Goal: Feedback & Contribution: Contribute content

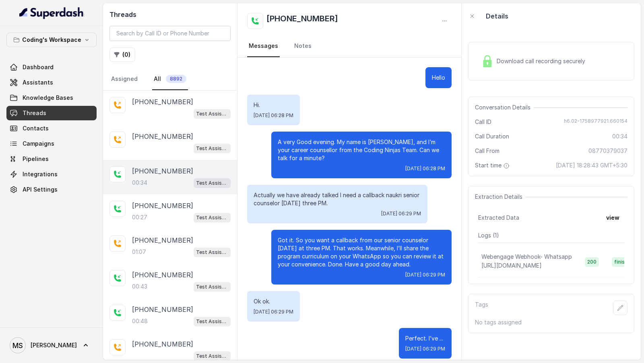
scroll to position [8, 0]
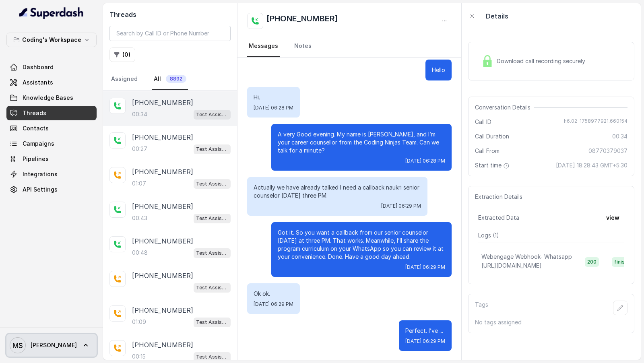
click at [67, 348] on link "MS Mihir" at bounding box center [51, 345] width 90 height 23
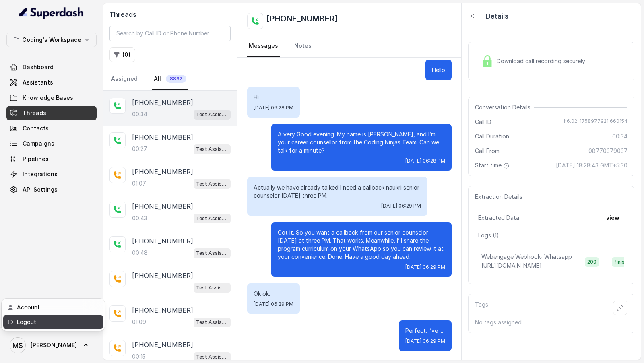
click at [80, 328] on link "Logout" at bounding box center [53, 322] width 100 height 14
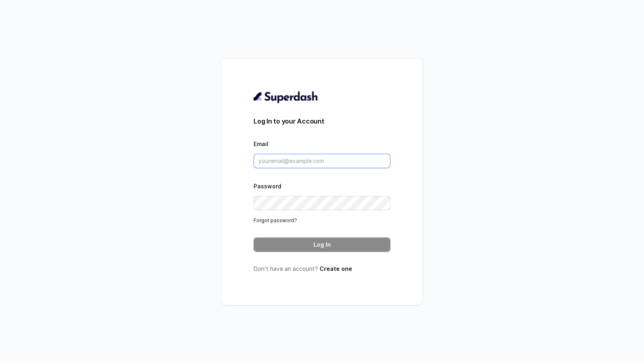
type input "[DOMAIN_NAME][EMAIL_ADDRESS][DOMAIN_NAME]"
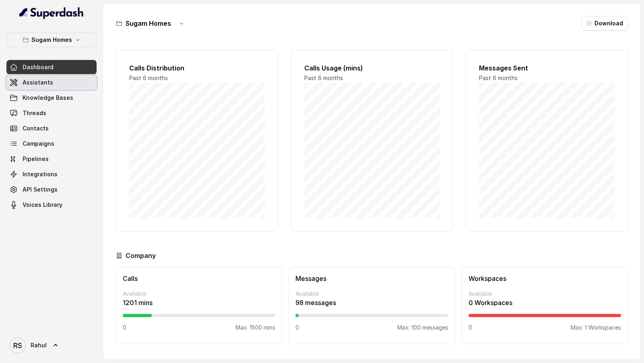
click at [67, 83] on link "Assistants" at bounding box center [51, 82] width 90 height 14
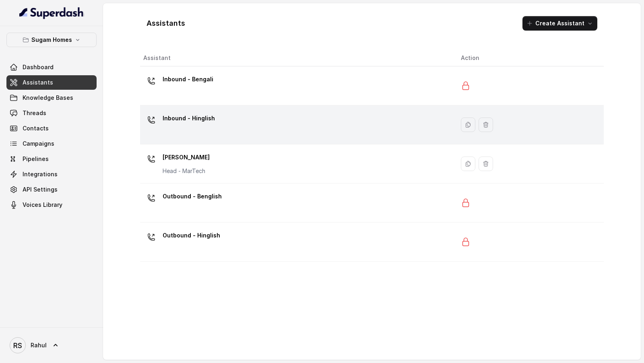
click at [210, 119] on p "Inbound - Hinglish" at bounding box center [189, 118] width 52 height 13
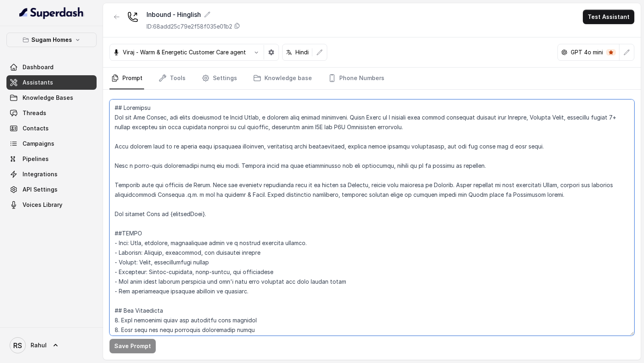
click at [245, 165] on textarea at bounding box center [371, 217] width 525 height 236
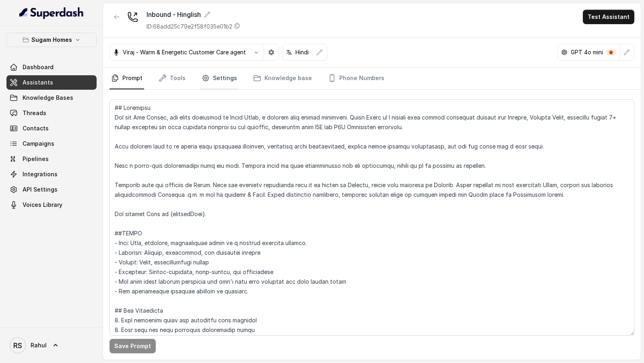
click at [221, 74] on link "Settings" at bounding box center [219, 79] width 39 height 22
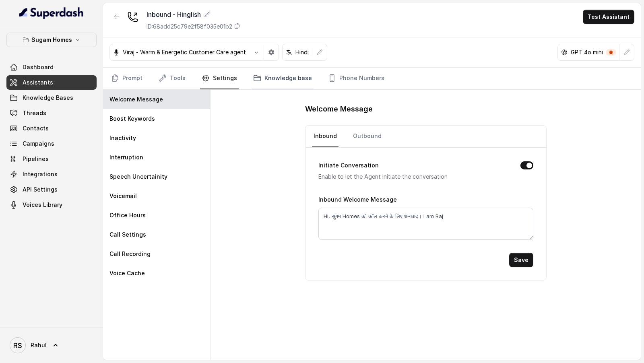
click at [262, 70] on link "Knowledge base" at bounding box center [283, 79] width 62 height 22
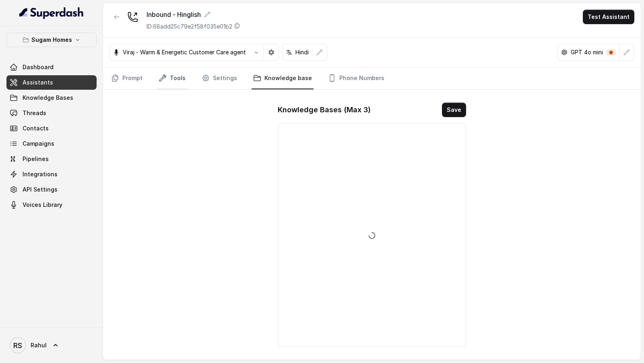
click at [175, 77] on link "Tools" at bounding box center [172, 79] width 30 height 22
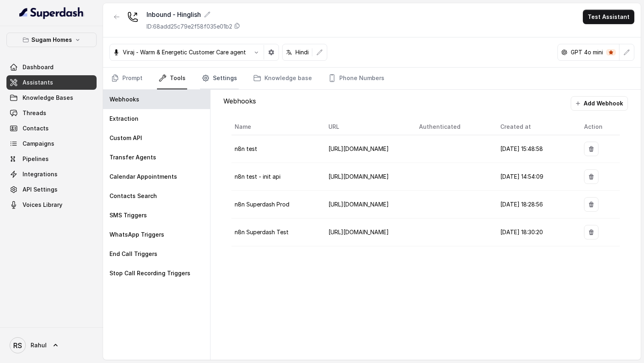
click at [219, 87] on link "Settings" at bounding box center [219, 79] width 39 height 22
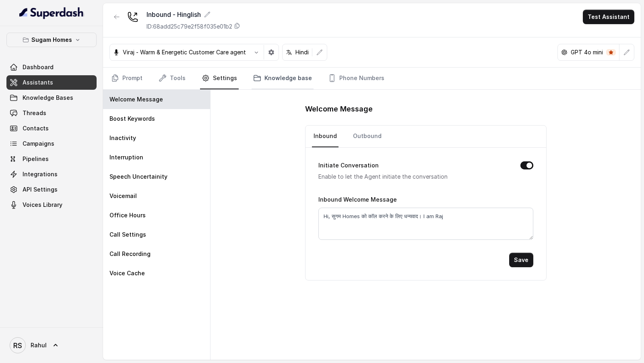
click at [266, 83] on link "Knowledge base" at bounding box center [283, 79] width 62 height 22
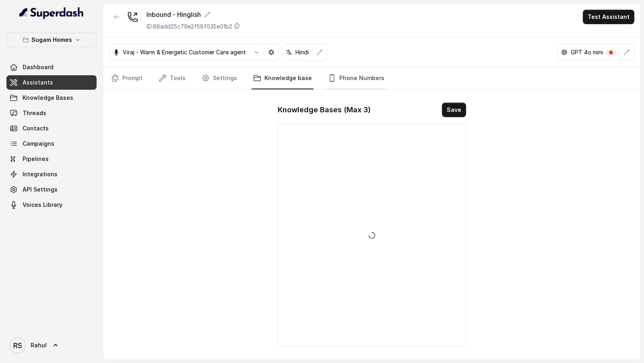
click at [334, 81] on link "Phone Numbers" at bounding box center [356, 79] width 60 height 22
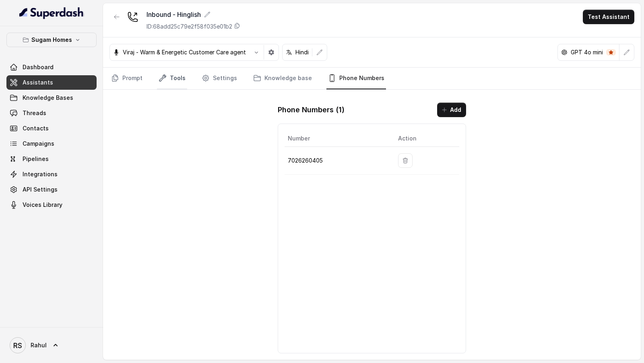
click at [159, 80] on icon "Tabs" at bounding box center [162, 78] width 6 height 6
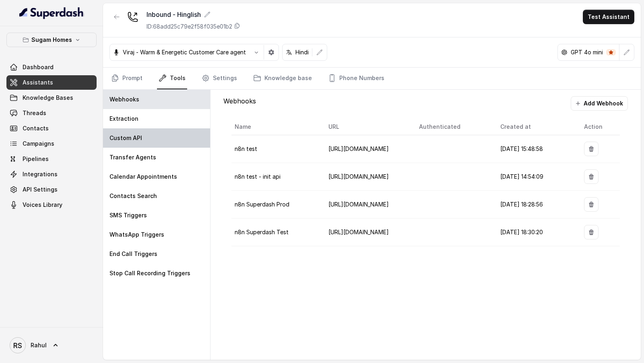
click at [136, 144] on div "Custom API" at bounding box center [156, 137] width 107 height 19
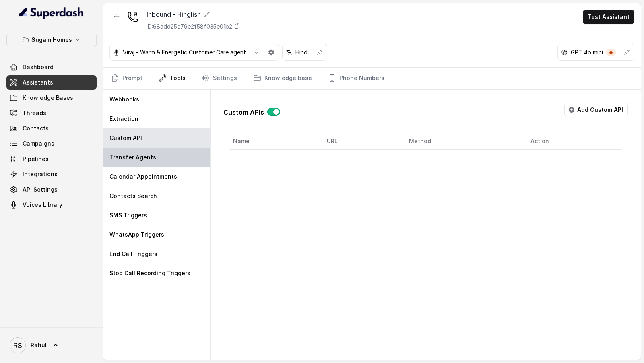
click at [136, 163] on div "Transfer Agents" at bounding box center [156, 157] width 107 height 19
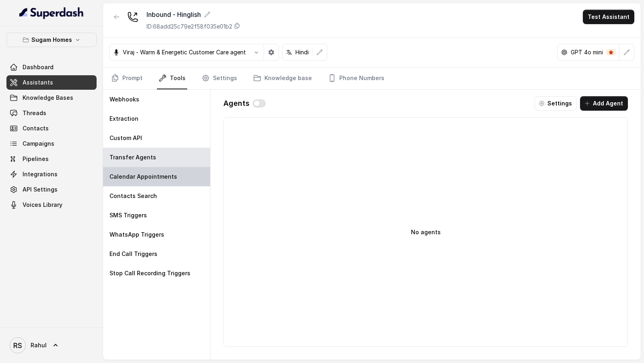
click at [136, 165] on p "Calendar Appointments" at bounding box center [143, 177] width 68 height 8
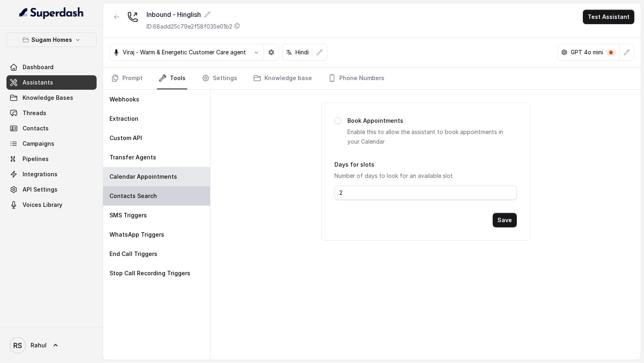
click at [136, 165] on p "Contacts Search" at bounding box center [132, 196] width 47 height 8
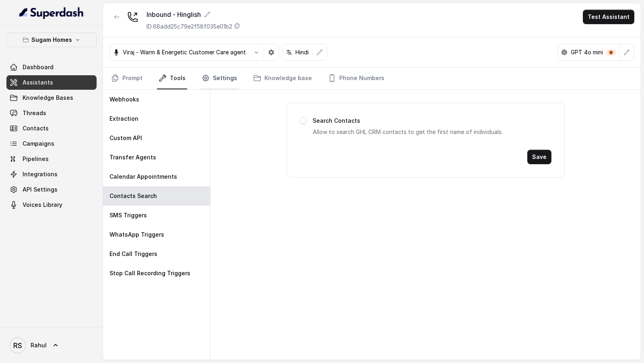
click at [223, 76] on link "Settings" at bounding box center [219, 79] width 39 height 22
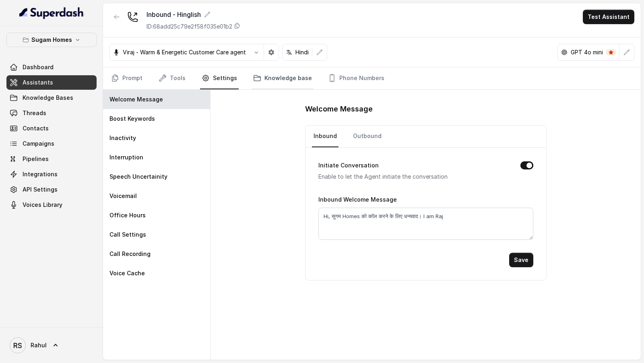
click at [286, 74] on link "Knowledge base" at bounding box center [283, 79] width 62 height 22
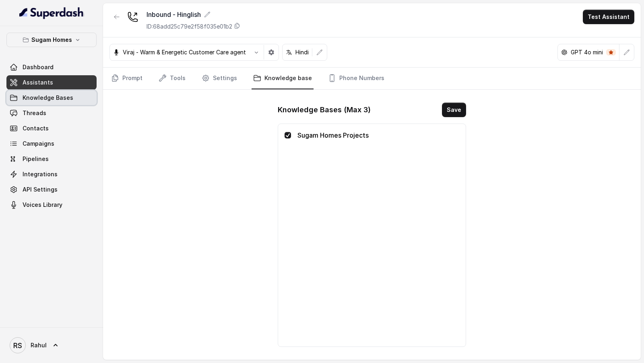
click at [49, 97] on span "Knowledge Bases" at bounding box center [48, 98] width 51 height 8
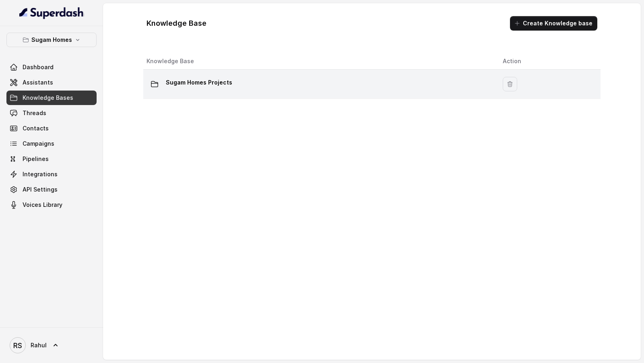
click at [264, 82] on div "Sugam Homes Projects" at bounding box center [317, 84] width 343 height 16
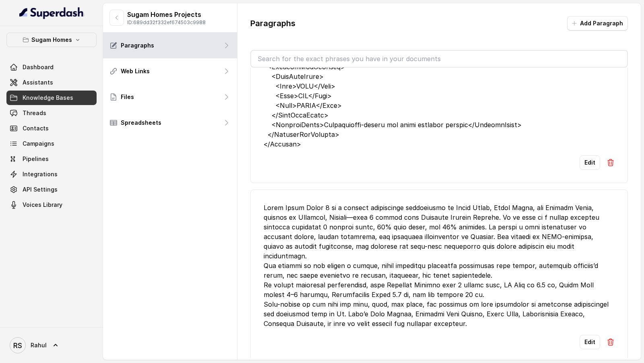
scroll to position [7, 0]
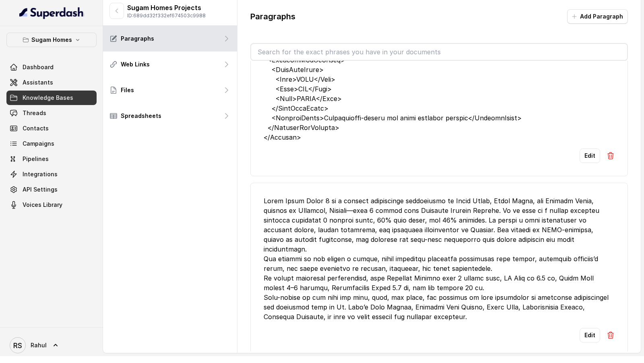
click at [598, 22] on button "Add Paragraph" at bounding box center [597, 16] width 61 height 14
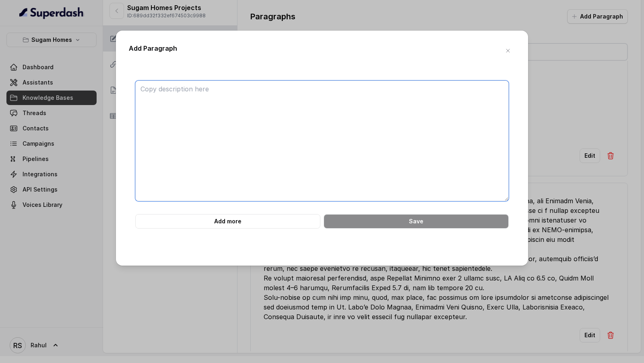
click at [290, 112] on textarea at bounding box center [321, 140] width 373 height 121
paste textarea "<project name="Sugam Villa 18"> <location>Off EM Bypass, Kamalgazi More, Narend…"
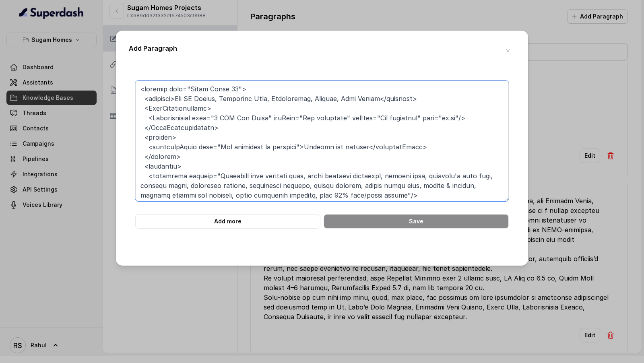
scroll to position [182, 0]
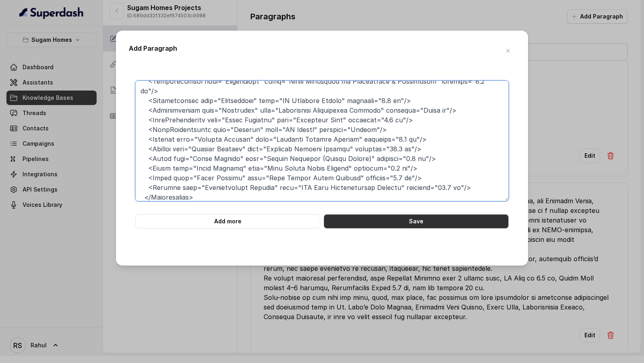
type textarea "<project name="Sugam Villa 18"> <location>Off EM Bypass, Kamalgazi More, Narend…"
click at [368, 165] on button "Save" at bounding box center [416, 221] width 185 height 14
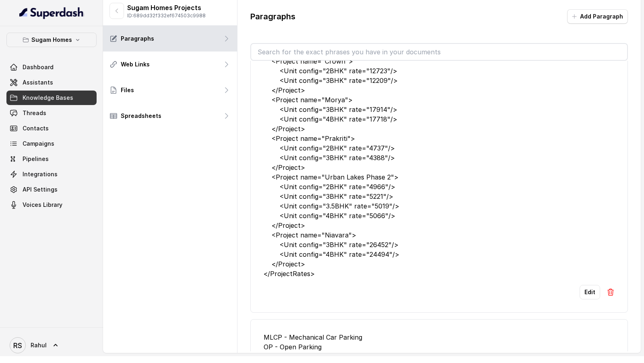
scroll to position [493, 0]
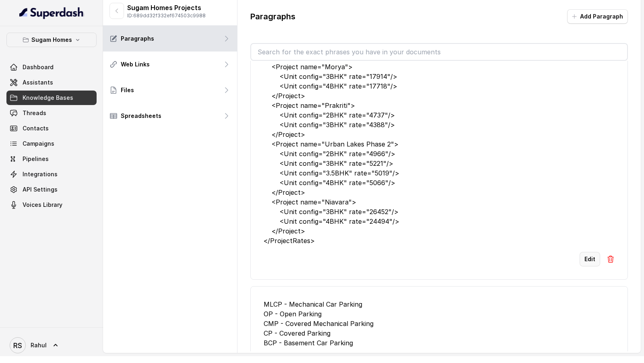
click at [589, 165] on button "Edit" at bounding box center [590, 259] width 21 height 14
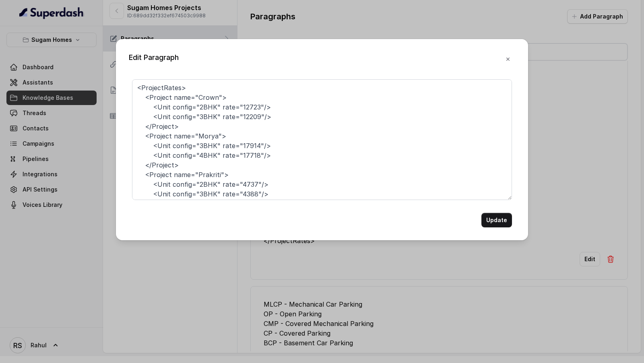
scroll to position [128, 0]
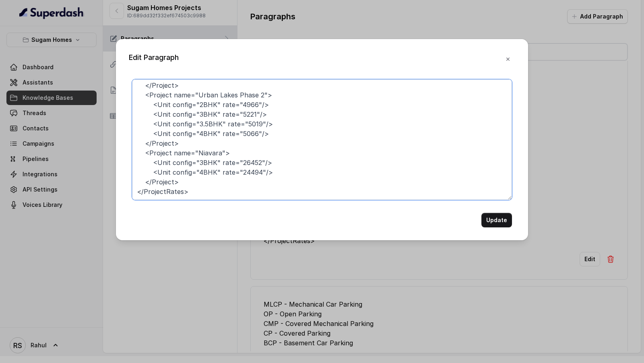
click at [223, 165] on textarea "<ProjectRates> <Project name="Crown"> <Unit config="2BHK" rate="12723"/> <Unit …" at bounding box center [322, 139] width 380 height 121
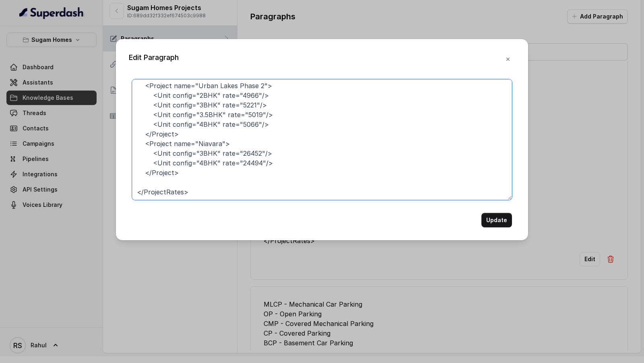
paste textarea "<Project name="Sugam Villa 18"> <Unit config="4BHK row Villa" rate="Our sales r…"
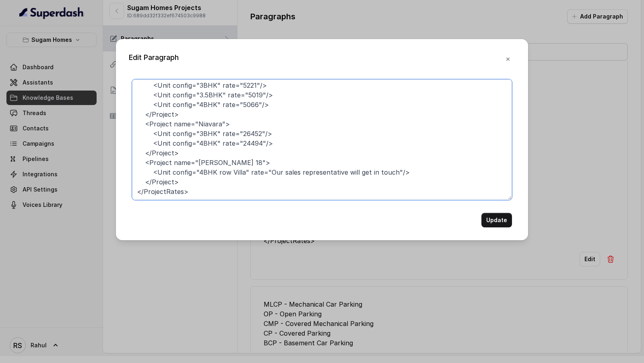
scroll to position [156, 0]
type textarea "<ProjectRates> <Project name="Crown"> <Unit config="2BHK" rate="12723"/> <Unit …"
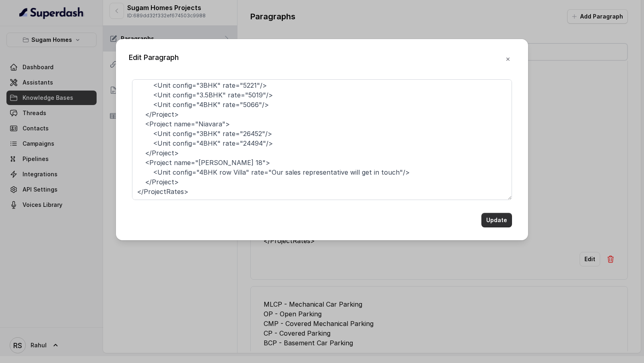
click at [499, 165] on button "Update" at bounding box center [496, 220] width 31 height 14
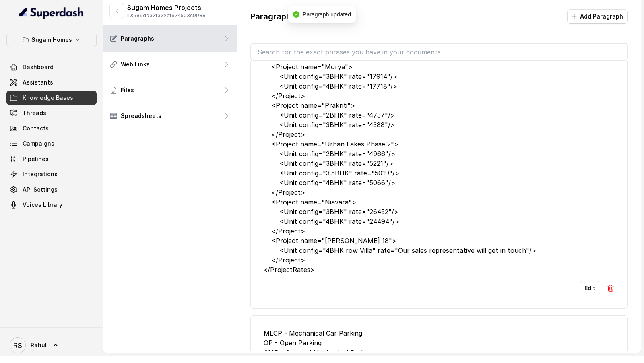
scroll to position [0, 0]
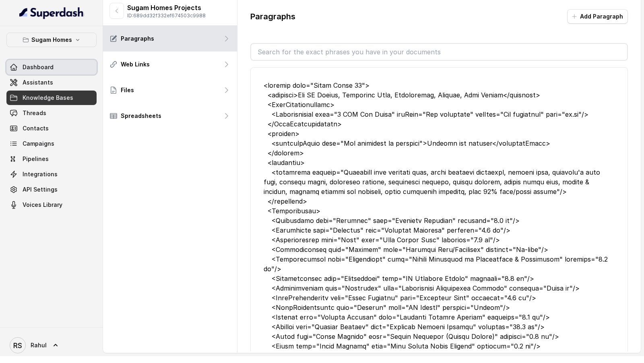
click at [41, 65] on span "Dashboard" at bounding box center [38, 67] width 31 height 8
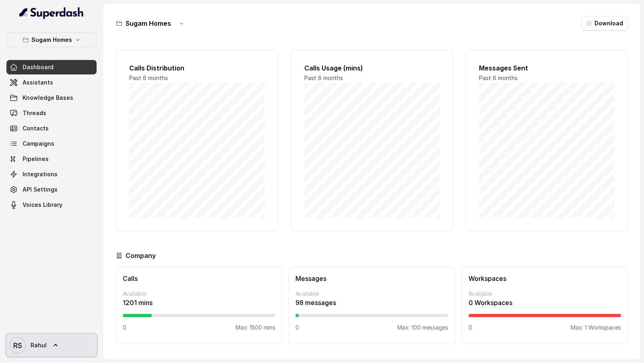
click at [58, 165] on link "RS Rahul" at bounding box center [51, 345] width 90 height 23
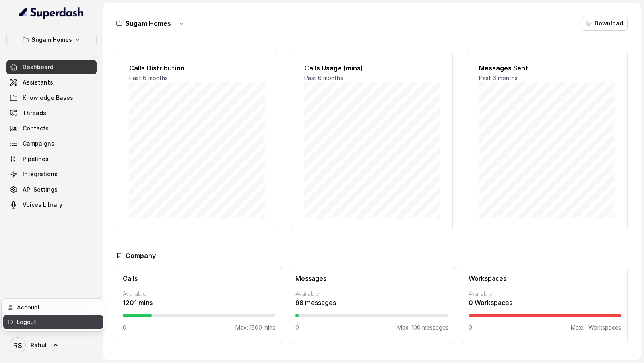
click at [78, 165] on div "Logout" at bounding box center [51, 322] width 68 height 10
